Goal: Find specific page/section: Find specific page/section

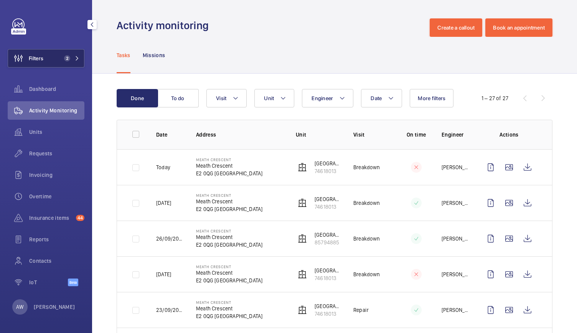
click at [57, 64] on button "Filters 2" at bounding box center [46, 58] width 77 height 18
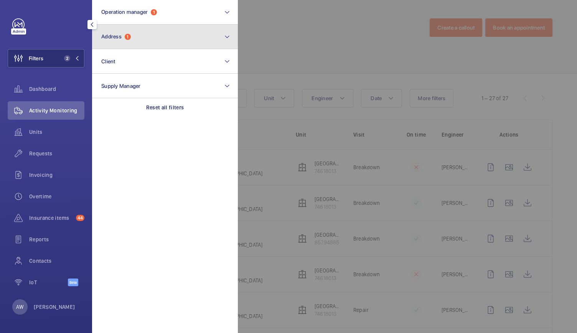
click at [142, 41] on button "Address 1" at bounding box center [165, 37] width 146 height 25
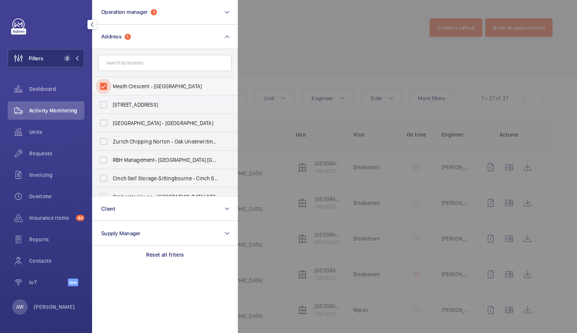
click at [105, 86] on input "Meath Crescent - [GEOGRAPHIC_DATA]" at bounding box center [103, 86] width 15 height 15
checkbox input "false"
click at [132, 61] on input "text" at bounding box center [165, 63] width 134 height 16
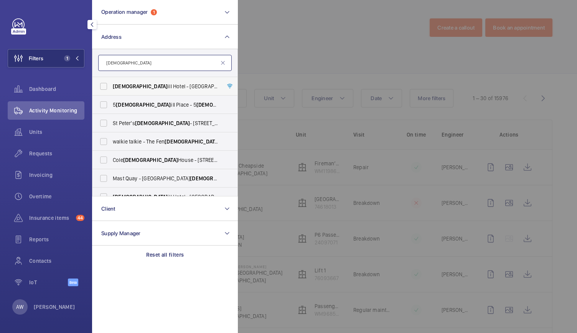
type input "[DEMOGRAPHIC_DATA]"
click at [146, 89] on span "[DEMOGRAPHIC_DATA] [GEOGRAPHIC_DATA] - [GEOGRAPHIC_DATA] - [STREET_ADDRESS]" at bounding box center [166, 87] width 106 height 8
click at [111, 89] on input "[DEMOGRAPHIC_DATA] [GEOGRAPHIC_DATA] - [GEOGRAPHIC_DATA] - [STREET_ADDRESS]" at bounding box center [103, 86] width 15 height 15
checkbox input "true"
drag, startPoint x: 346, startPoint y: 44, endPoint x: 287, endPoint y: 89, distance: 73.7
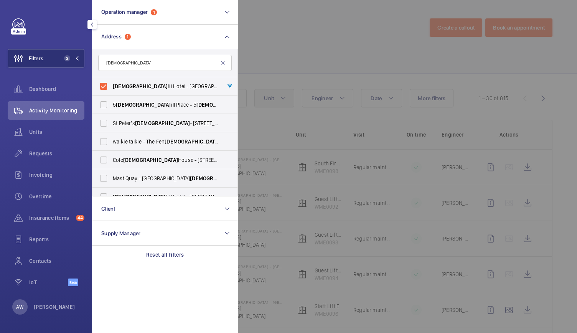
click at [287, 89] on div at bounding box center [526, 166] width 577 height 333
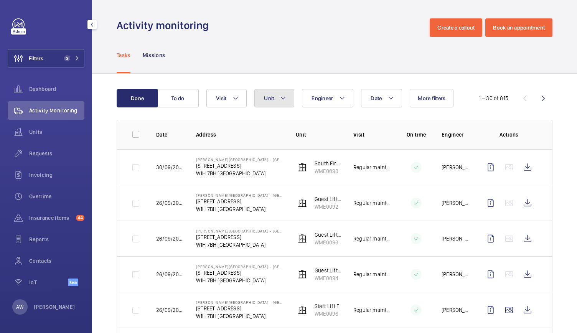
click at [286, 94] on button "Unit" at bounding box center [274, 98] width 40 height 18
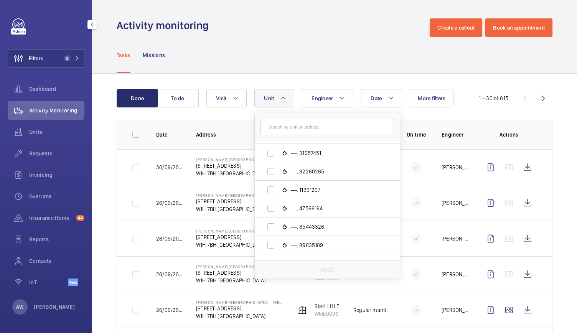
scroll to position [360, 0]
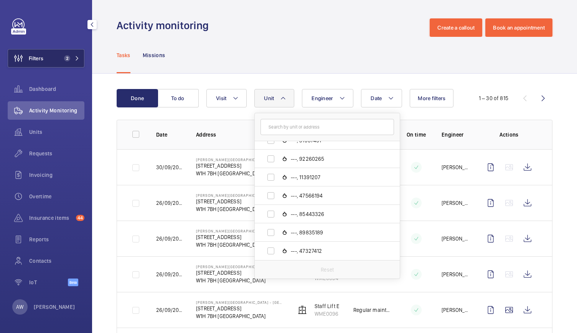
click at [73, 61] on span "2" at bounding box center [70, 58] width 18 height 6
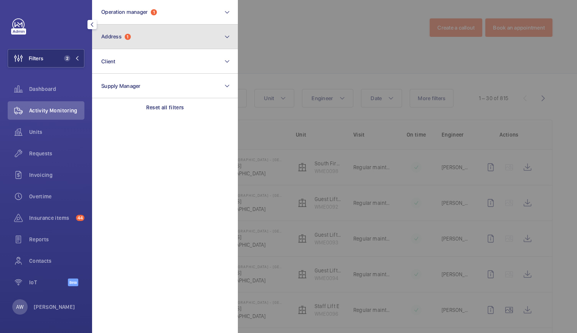
click at [124, 46] on button "Address 1" at bounding box center [165, 37] width 146 height 25
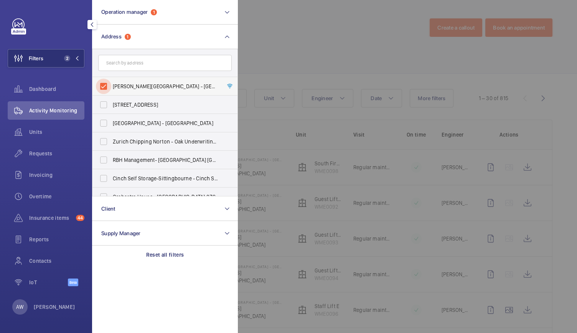
click at [102, 86] on input "[PERSON_NAME][GEOGRAPHIC_DATA] - [GEOGRAPHIC_DATA] - [STREET_ADDRESS]" at bounding box center [103, 86] width 15 height 15
checkbox input "false"
click at [116, 68] on input "text" at bounding box center [165, 63] width 134 height 16
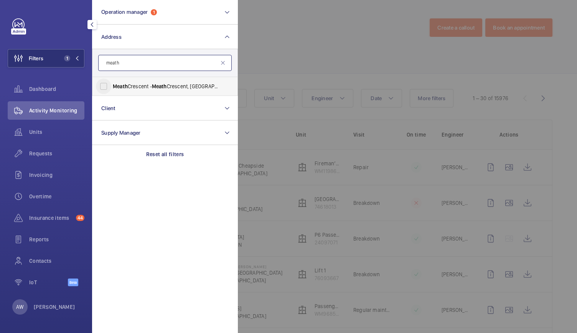
type input "meath"
click at [111, 84] on input "Meath Crescent - [GEOGRAPHIC_DATA]" at bounding box center [103, 86] width 15 height 15
checkbox input "true"
click at [317, 66] on div at bounding box center [526, 166] width 577 height 333
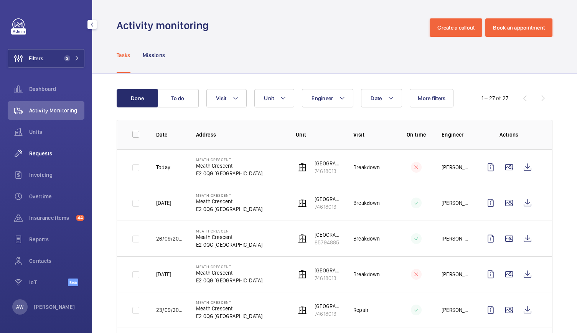
click at [41, 156] on span "Requests" at bounding box center [56, 154] width 55 height 8
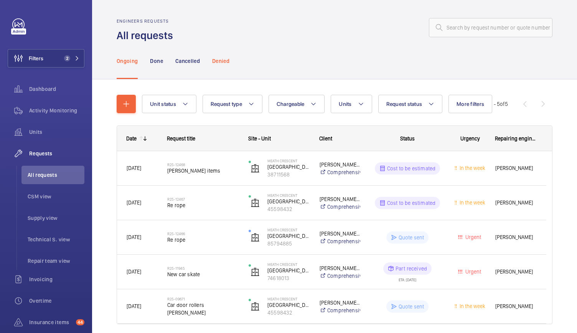
scroll to position [28, 0]
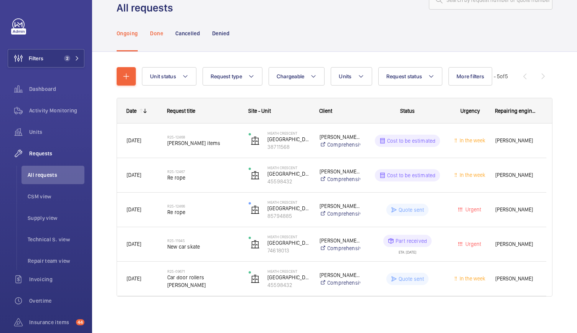
click at [156, 30] on p "Done" at bounding box center [156, 34] width 13 height 8
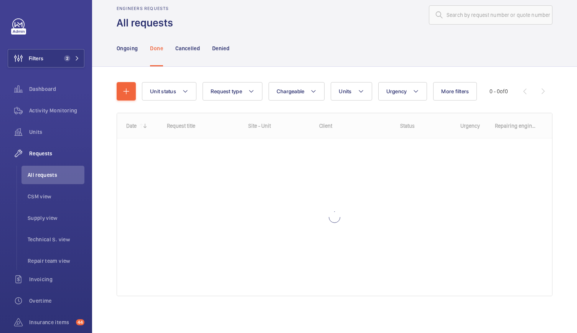
scroll to position [13, 0]
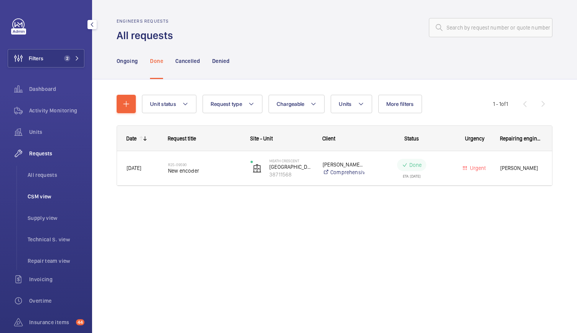
click at [44, 196] on span "CSM view" at bounding box center [56, 197] width 57 height 8
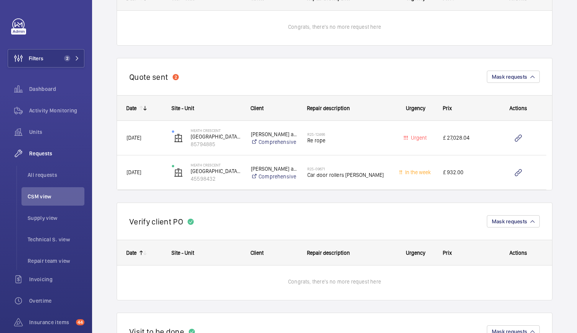
scroll to position [149, 0]
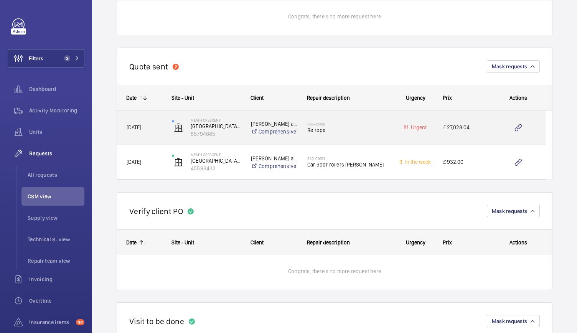
click at [155, 139] on div "[DATE]" at bounding box center [139, 128] width 45 height 34
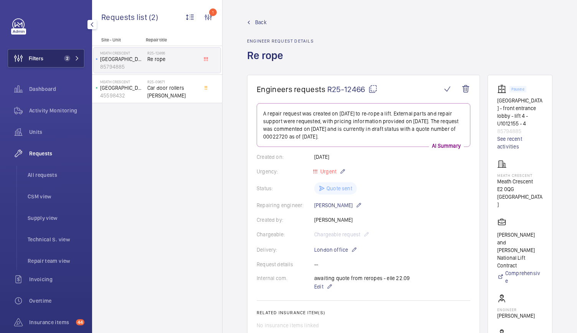
click at [68, 56] on span "2" at bounding box center [70, 58] width 18 height 6
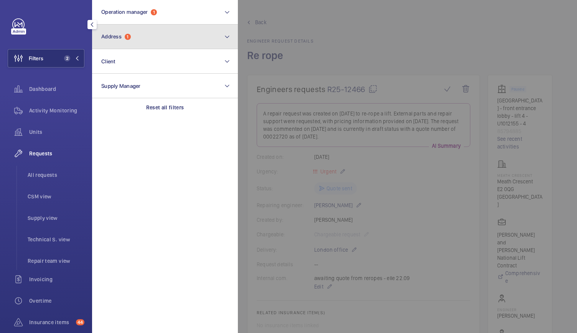
click at [113, 41] on button "Address 1" at bounding box center [165, 37] width 146 height 25
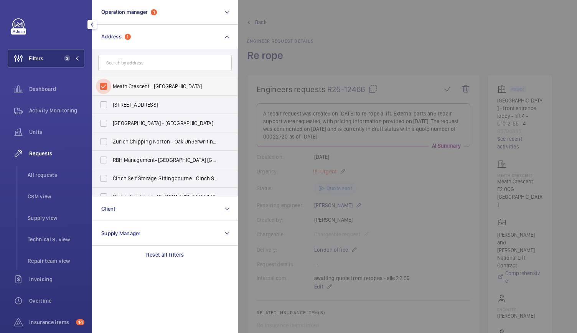
click at [102, 87] on input "Meath Crescent - [GEOGRAPHIC_DATA]" at bounding box center [103, 86] width 15 height 15
checkbox input "false"
click at [112, 63] on input "text" at bounding box center [165, 63] width 134 height 16
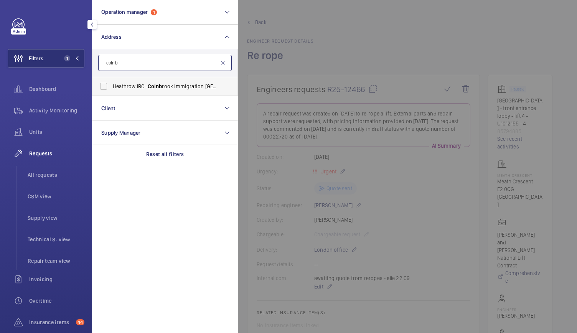
type input "colnb"
click at [122, 88] on span "Heathrow IRC - Colnb rook Immigration [GEOGRAPHIC_DATA], [GEOGRAPHIC_DATA] 0HB" at bounding box center [166, 87] width 106 height 8
click at [111, 88] on input "Heathrow IRC - Colnb rook Immigration [GEOGRAPHIC_DATA], [GEOGRAPHIC_DATA] 0HB" at bounding box center [103, 86] width 15 height 15
checkbox input "true"
click at [42, 174] on span "All requests" at bounding box center [56, 175] width 57 height 8
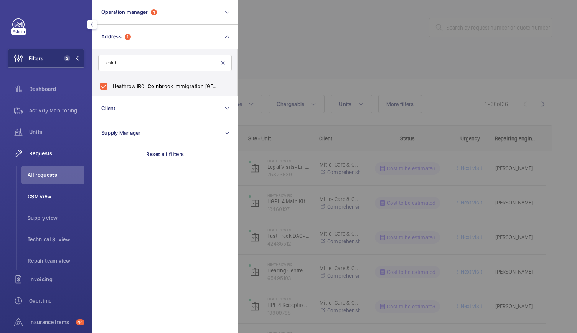
click at [48, 193] on span "CSM view" at bounding box center [56, 197] width 57 height 8
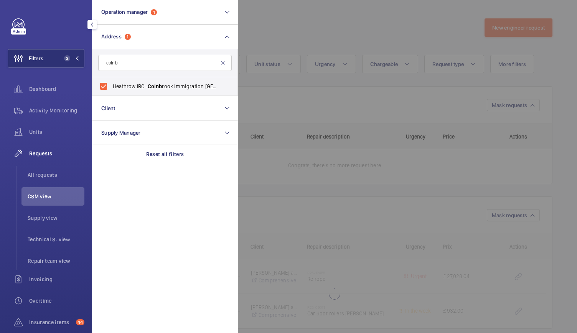
click at [297, 26] on div at bounding box center [526, 166] width 577 height 333
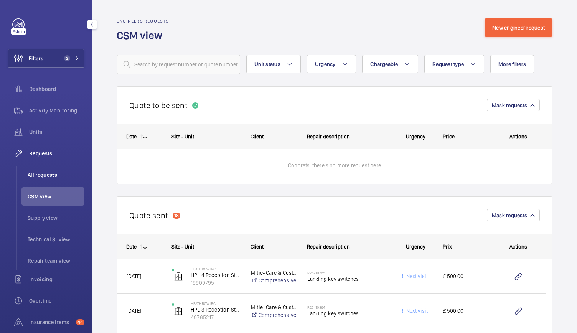
click at [52, 181] on li "All requests" at bounding box center [52, 175] width 63 height 18
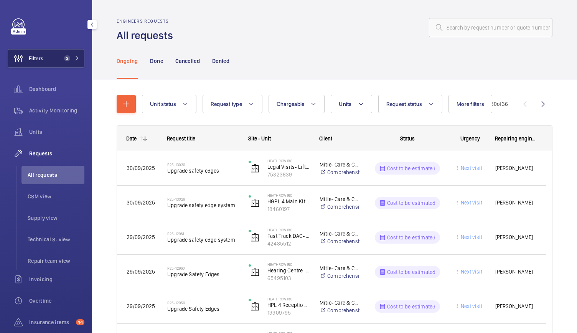
click at [64, 56] on span "2" at bounding box center [67, 58] width 6 height 6
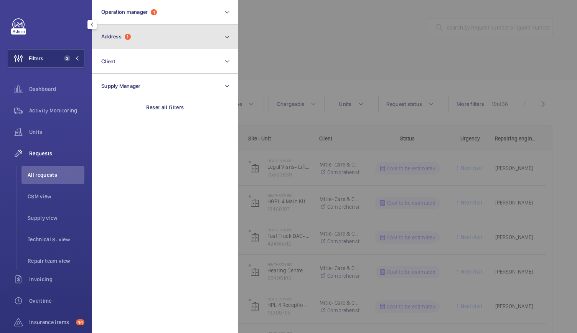
click at [129, 38] on span "1" at bounding box center [128, 37] width 6 height 6
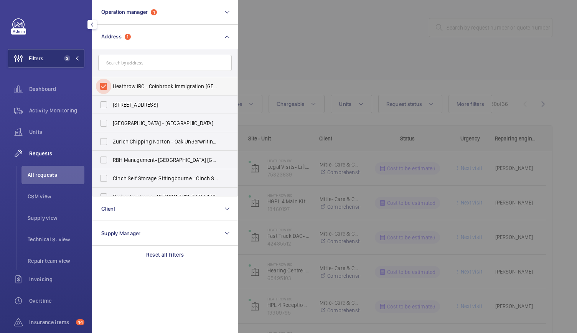
click at [107, 87] on input "Heathrow IRC - Colnbrook Immigration [GEOGRAPHIC_DATA], [GEOGRAPHIC_DATA] 0HB" at bounding box center [103, 86] width 15 height 15
checkbox input "false"
click at [120, 67] on input "text" at bounding box center [165, 63] width 134 height 16
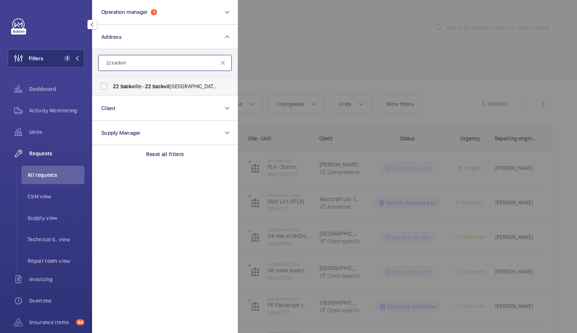
type input "22 sackvil"
click at [124, 85] on span "Sackvil" at bounding box center [128, 86] width 17 height 6
click at [111, 85] on input "22 Sackvil le - [STREET_ADDRESS]" at bounding box center [103, 86] width 15 height 15
checkbox input "true"
click at [269, 38] on div at bounding box center [526, 166] width 577 height 333
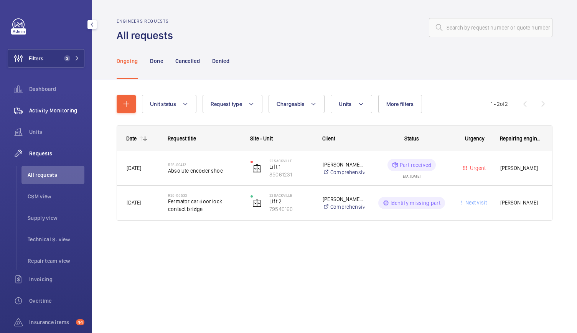
click at [57, 103] on div "Activity Monitoring" at bounding box center [46, 110] width 77 height 18
